Goal: Information Seeking & Learning: Compare options

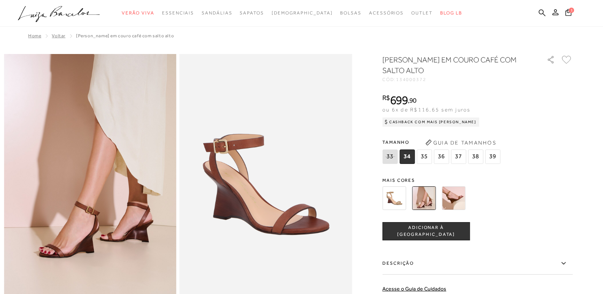
click at [422, 202] on img at bounding box center [424, 198] width 24 height 24
click at [449, 200] on img at bounding box center [454, 198] width 24 height 24
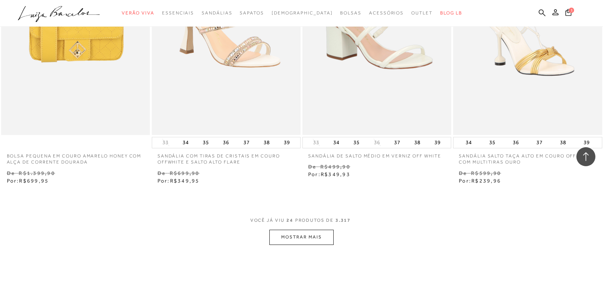
scroll to position [1598, 0]
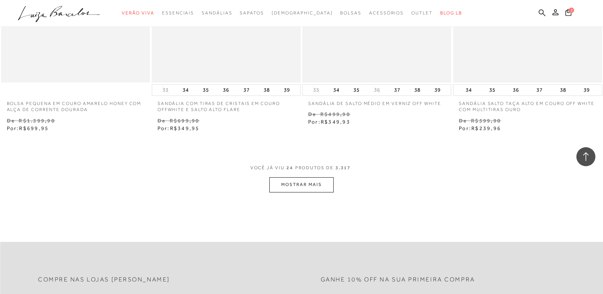
click at [316, 183] on button "MOSTRAR MAIS" at bounding box center [301, 184] width 64 height 15
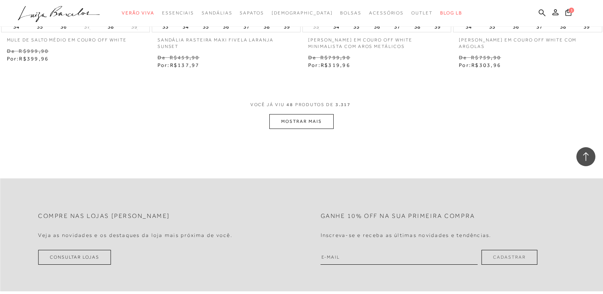
scroll to position [3349, 0]
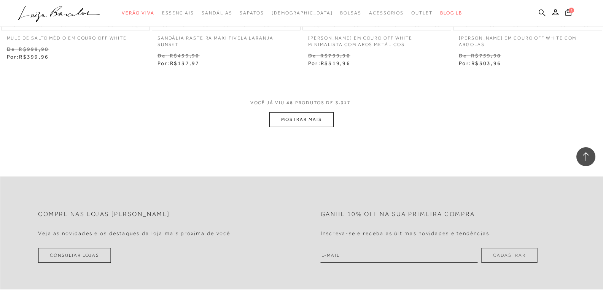
click at [315, 121] on button "MOSTRAR MAIS" at bounding box center [301, 119] width 64 height 15
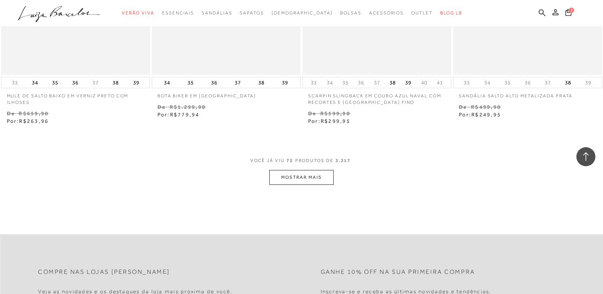
scroll to position [4985, 0]
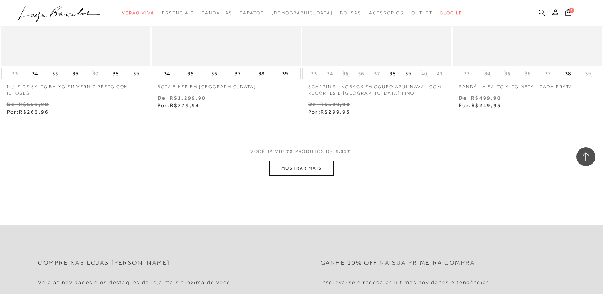
click at [297, 172] on button "MOSTRAR MAIS" at bounding box center [301, 168] width 64 height 15
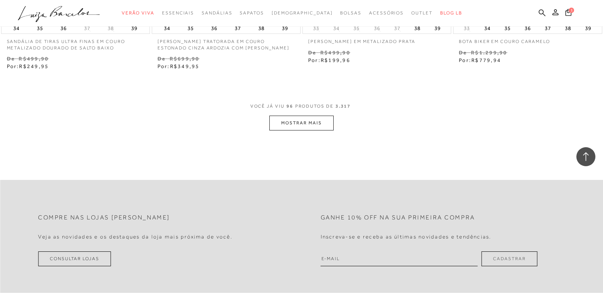
scroll to position [6698, 0]
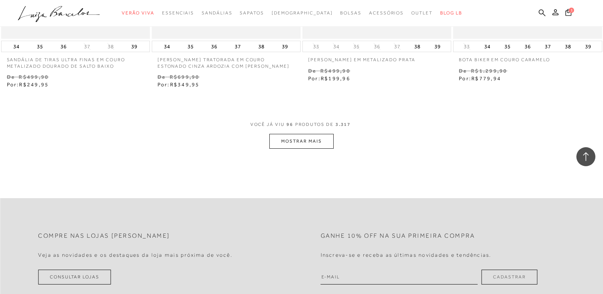
click at [309, 142] on button "MOSTRAR MAIS" at bounding box center [301, 141] width 64 height 15
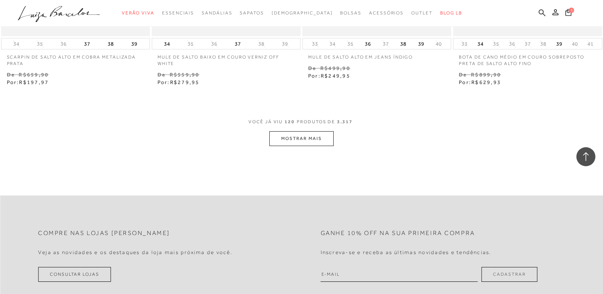
scroll to position [8372, 0]
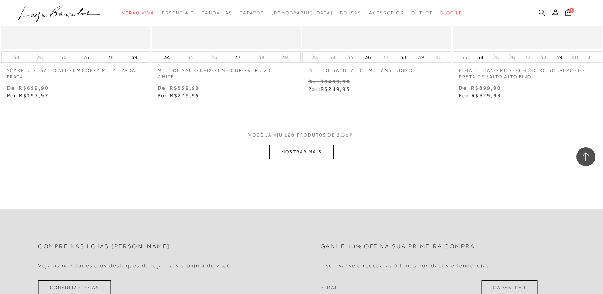
click at [306, 151] on button "MOSTRAR MAIS" at bounding box center [301, 152] width 64 height 15
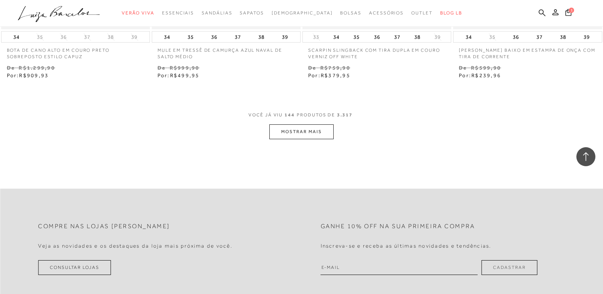
scroll to position [10085, 0]
click at [312, 126] on button "MOSTRAR MAIS" at bounding box center [301, 131] width 64 height 15
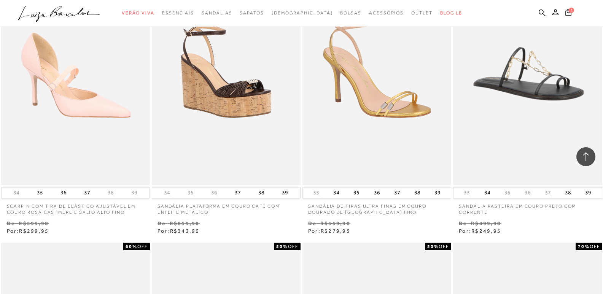
scroll to position [10770, 0]
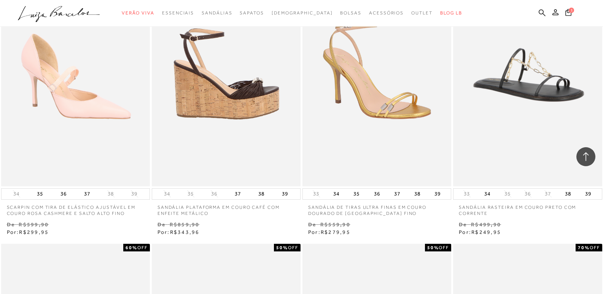
click at [231, 104] on img at bounding box center [227, 74] width 148 height 223
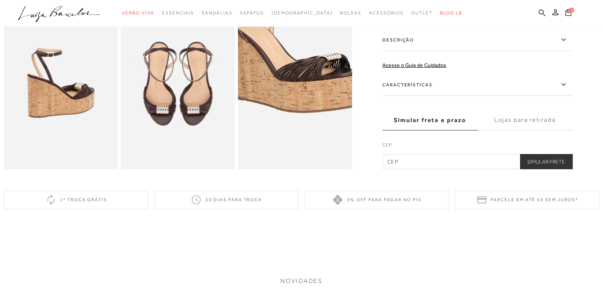
scroll to position [304, 0]
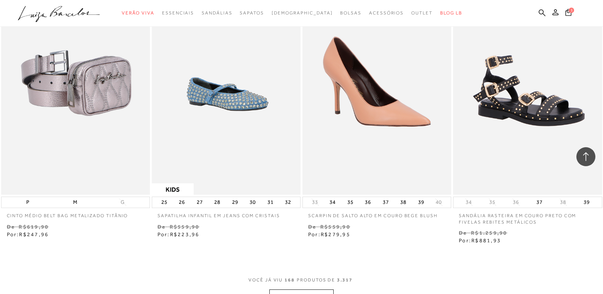
scroll to position [11683, 0]
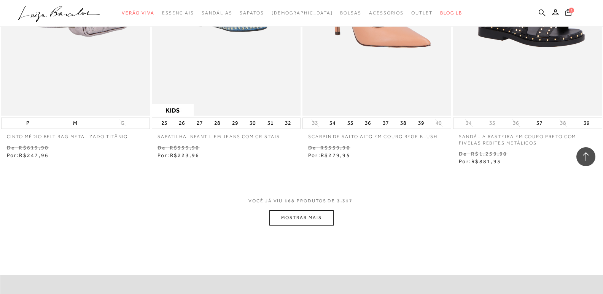
click at [323, 217] on button "MOSTRAR MAIS" at bounding box center [301, 217] width 64 height 15
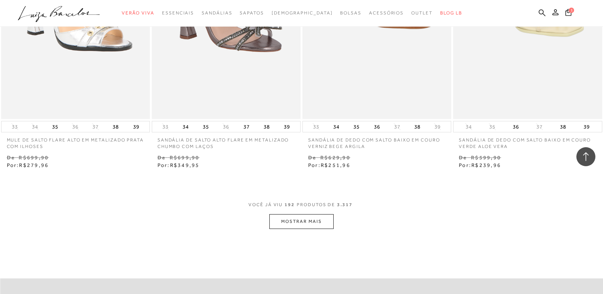
scroll to position [13358, 0]
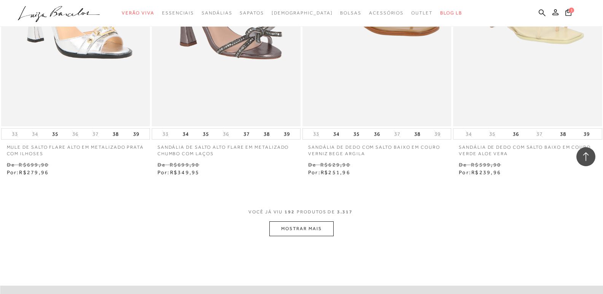
click at [322, 221] on button "MOSTRAR MAIS" at bounding box center [301, 228] width 64 height 15
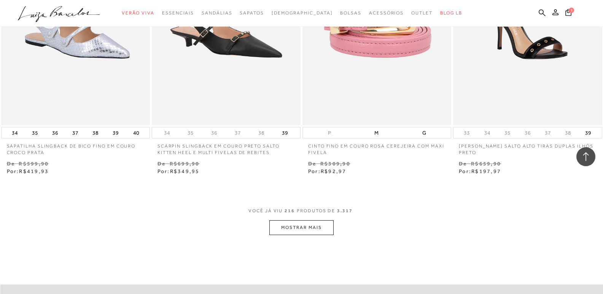
scroll to position [15032, 0]
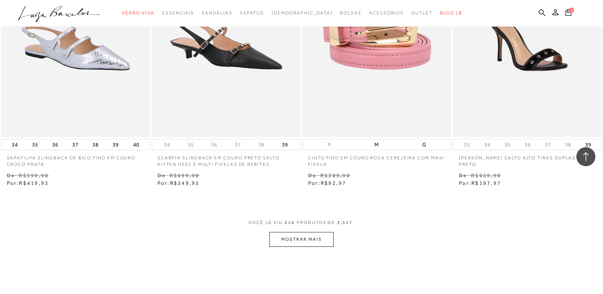
click at [317, 232] on button "MOSTRAR MAIS" at bounding box center [301, 239] width 64 height 15
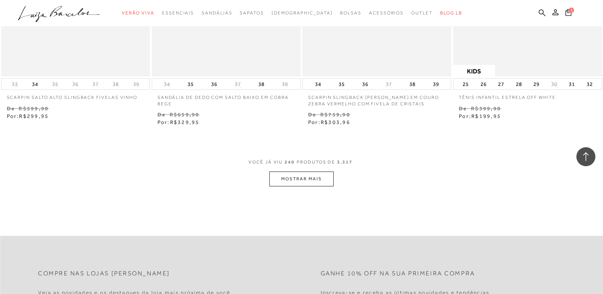
scroll to position [16783, 0]
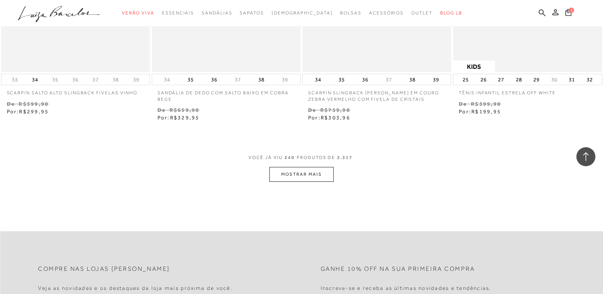
click at [305, 172] on button "MOSTRAR MAIS" at bounding box center [301, 174] width 64 height 15
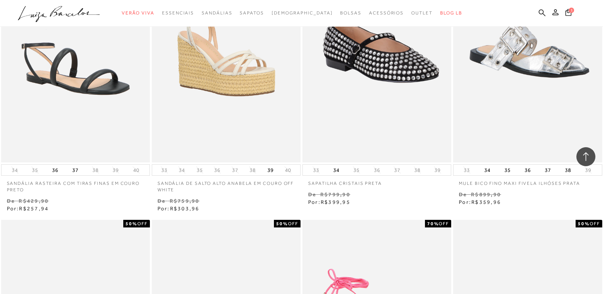
scroll to position [16935, 0]
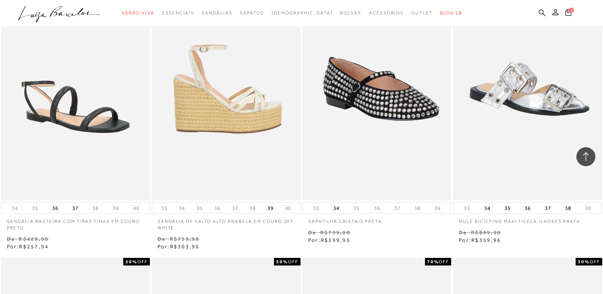
click at [248, 117] on img at bounding box center [227, 88] width 148 height 223
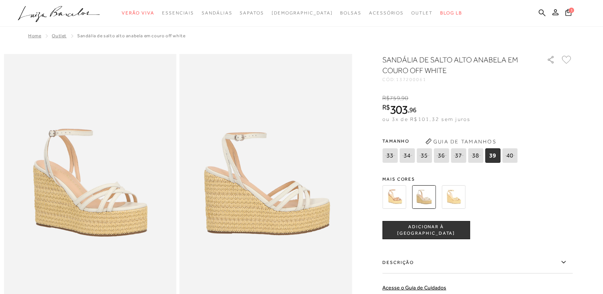
click at [399, 202] on img at bounding box center [394, 197] width 24 height 24
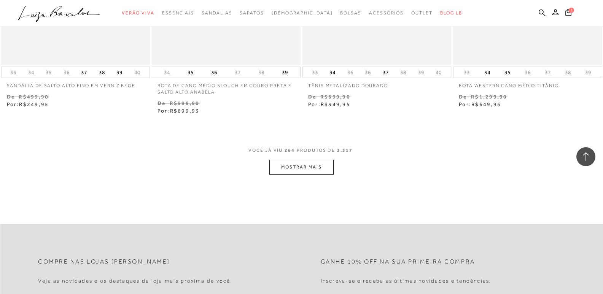
scroll to position [18478, 0]
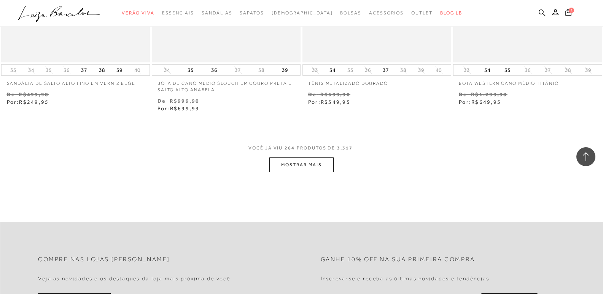
click at [280, 160] on button "MOSTRAR MAIS" at bounding box center [301, 165] width 64 height 15
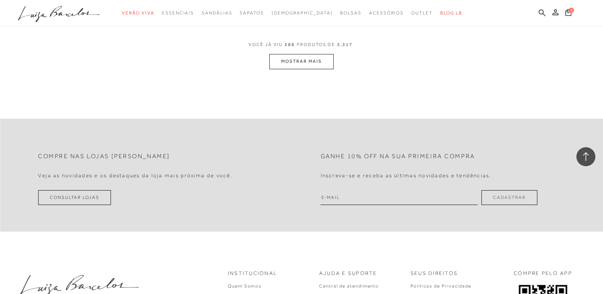
scroll to position [20152, 0]
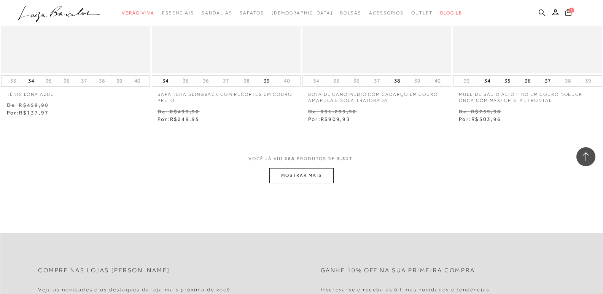
click at [283, 169] on button "MOSTRAR MAIS" at bounding box center [301, 175] width 64 height 15
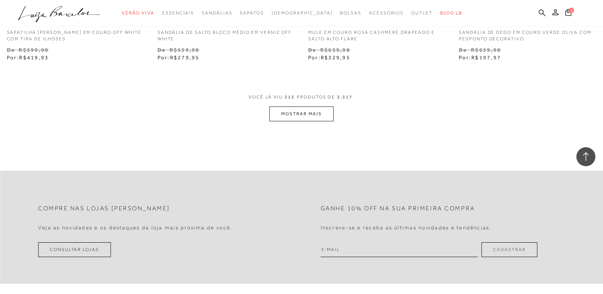
scroll to position [21865, 0]
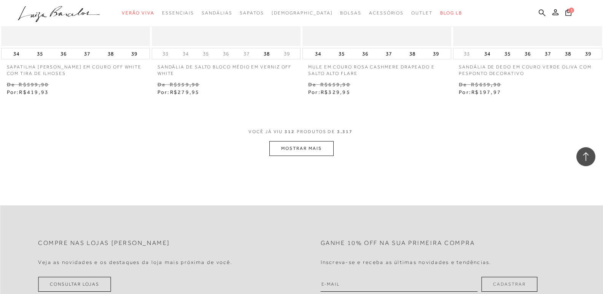
click at [313, 145] on button "MOSTRAR MAIS" at bounding box center [301, 148] width 64 height 15
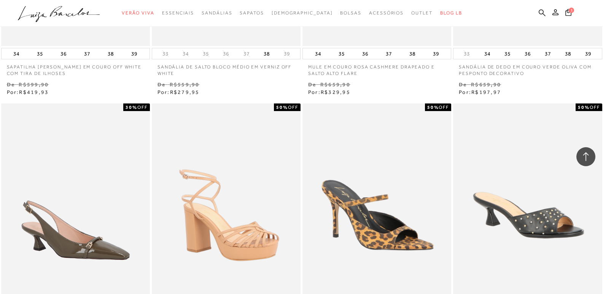
scroll to position [21979, 0]
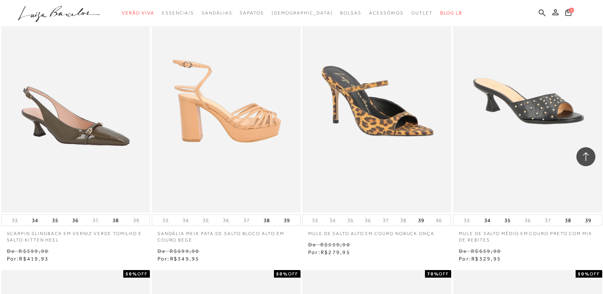
click at [238, 118] on img at bounding box center [227, 100] width 148 height 223
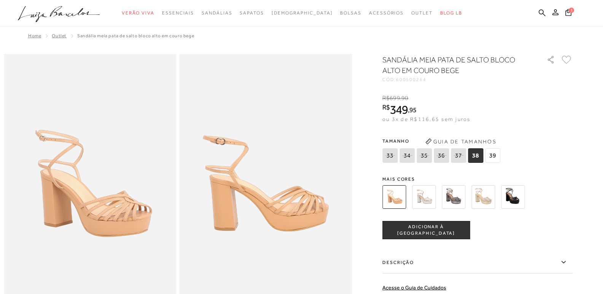
scroll to position [964, 0]
